Goal: Find specific page/section: Find specific page/section

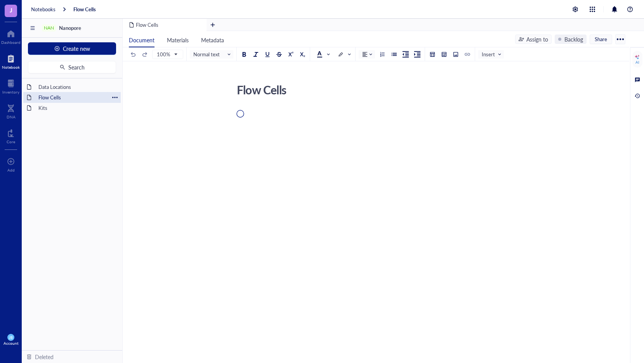
click at [59, 97] on div "Flow Cells" at bounding box center [72, 97] width 74 height 11
